Goal: Task Accomplishment & Management: Use online tool/utility

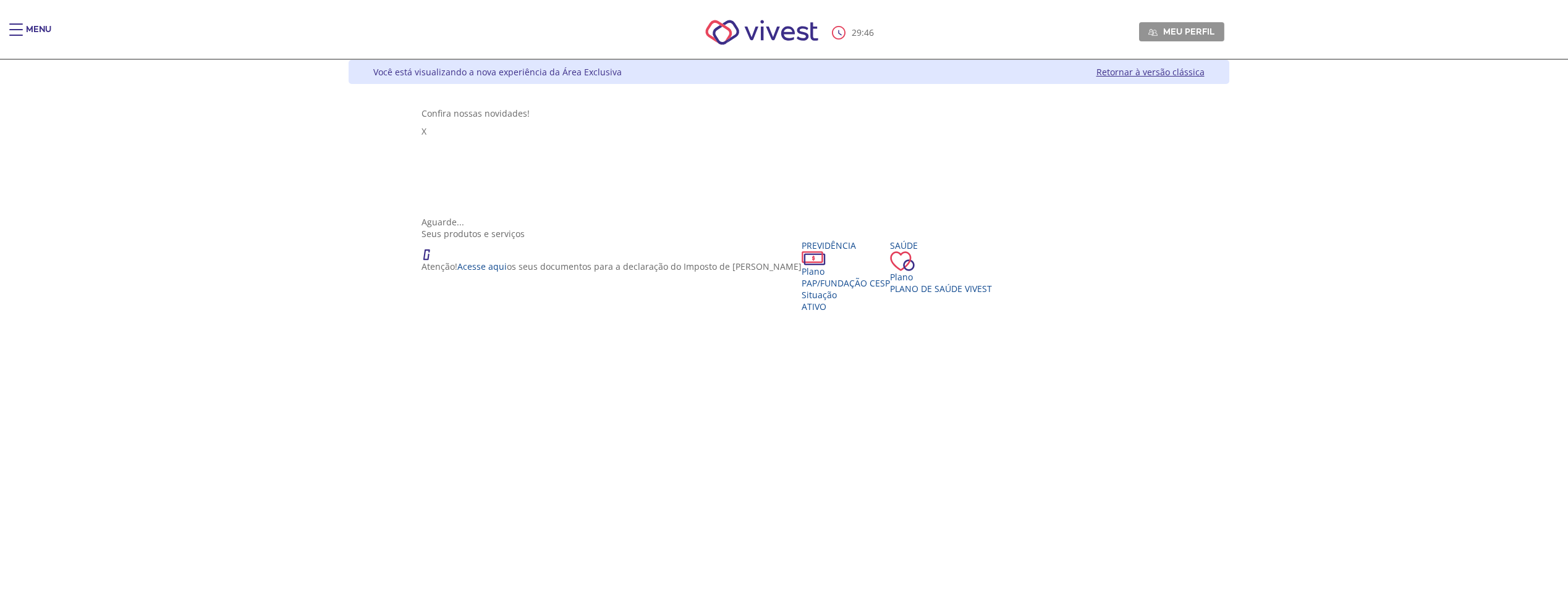
click at [14, 29] on div "Main header" at bounding box center [15, 36] width 13 height 24
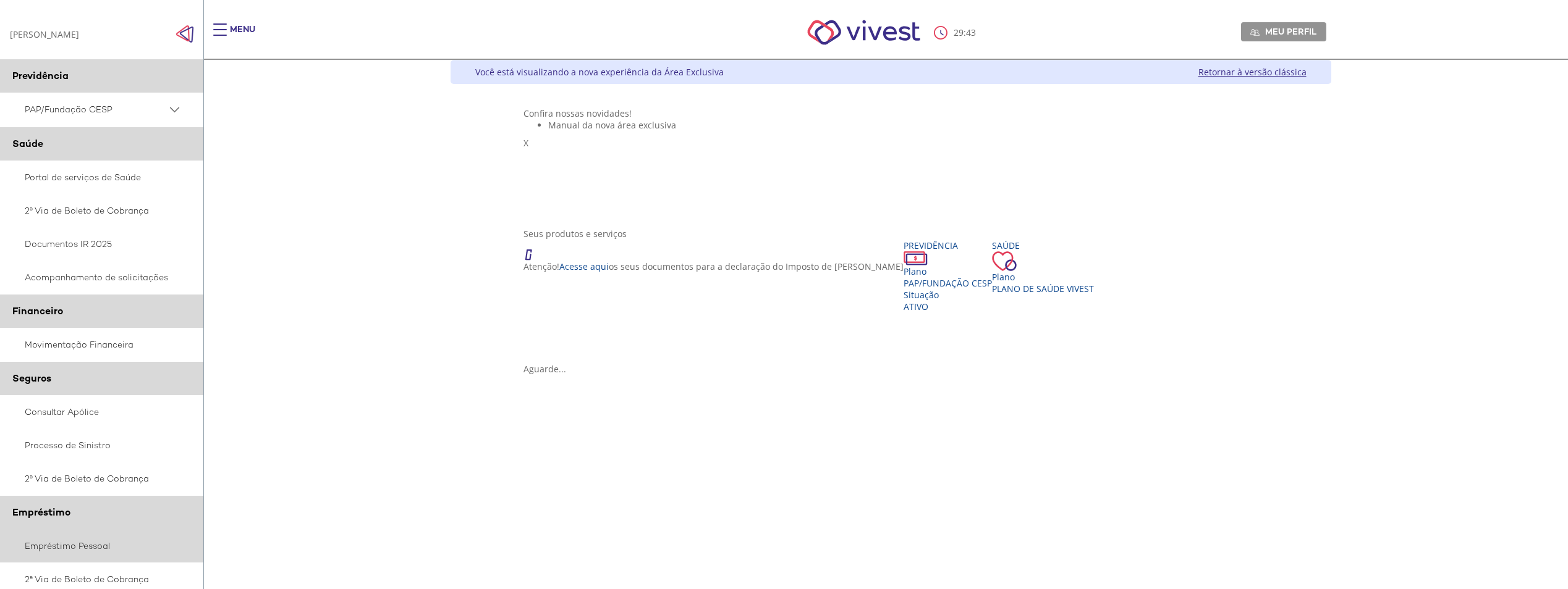
click at [103, 550] on link "Empréstimo Pessoal" at bounding box center [102, 546] width 204 height 33
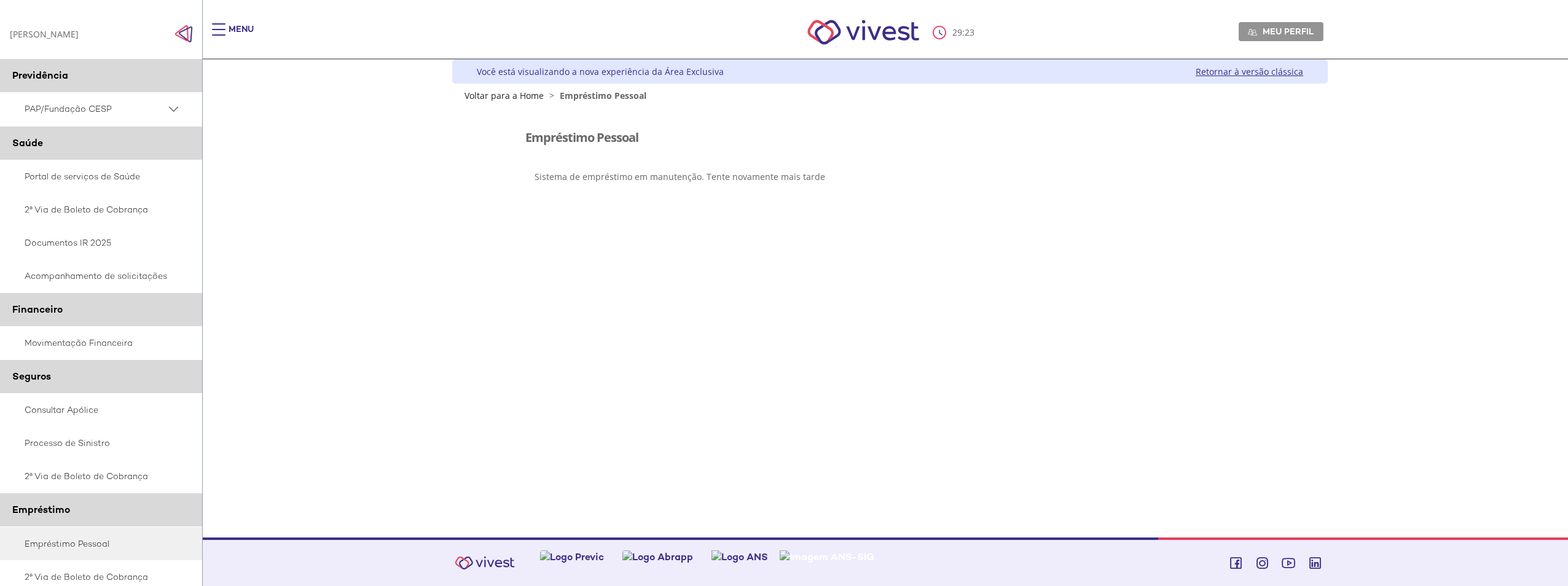
scroll to position [107, 0]
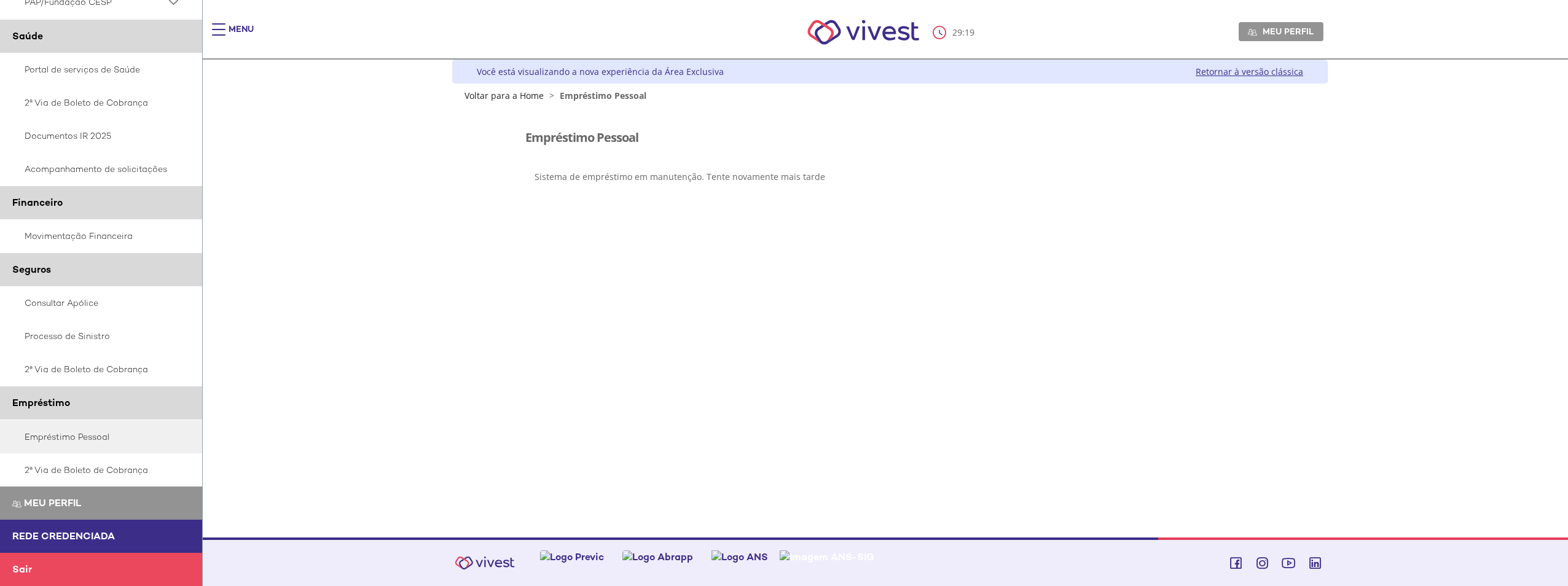
click at [1248, 68] on link "Retornar à versão clássica" at bounding box center [1249, 72] width 108 height 12
